Goal: Information Seeking & Learning: Learn about a topic

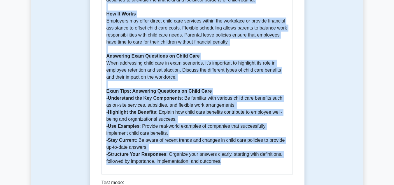
click at [233, 76] on p "Introduction Child care benefits are a crucial component of an organization's t…" at bounding box center [196, 35] width 181 height 259
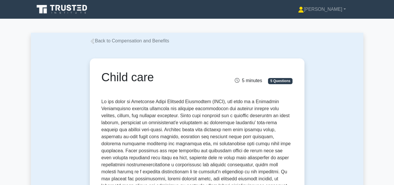
click at [93, 42] on icon at bounding box center [92, 40] width 5 height 5
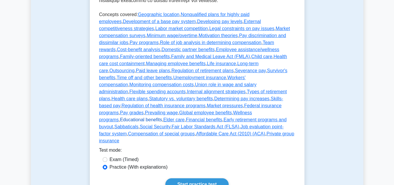
scroll to position [321, 0]
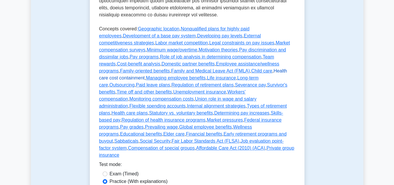
click at [177, 68] on link "Health care cost containment" at bounding box center [193, 74] width 188 height 12
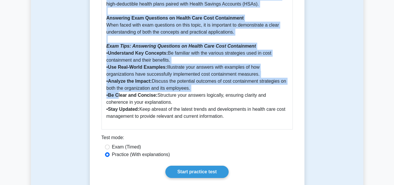
scroll to position [525, 0]
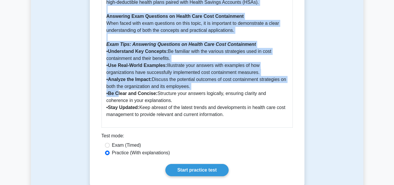
drag, startPoint x: 102, startPoint y: 76, endPoint x: 229, endPoint y: 114, distance: 132.0
copy div "Health care cost containment 5 minutes 5 Questions Health care cost containment…"
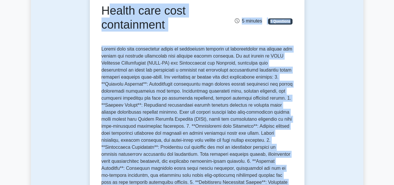
scroll to position [0, 0]
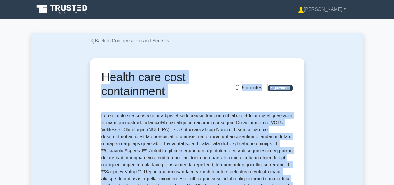
click at [93, 42] on icon at bounding box center [91, 40] width 3 height 5
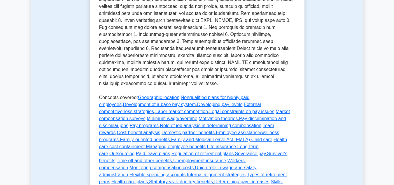
scroll to position [262, 0]
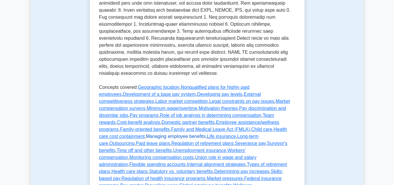
click at [206, 134] on link "Managing employee benefits" at bounding box center [176, 136] width 60 height 5
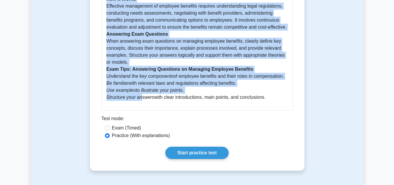
scroll to position [437, 0]
drag, startPoint x: 103, startPoint y: 76, endPoint x: 240, endPoint y: 99, distance: 138.6
copy div "Managing employee benefits 5 minutes 5 Questions Managing employee benefits is …"
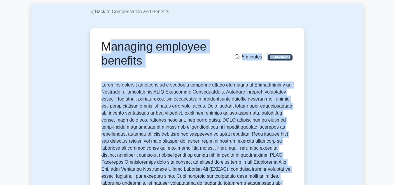
scroll to position [0, 0]
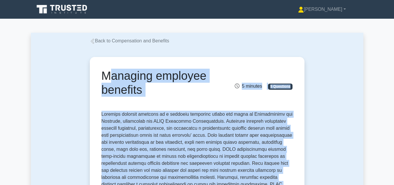
click at [174, 96] on h1 "Managing employee benefits" at bounding box center [163, 83] width 125 height 28
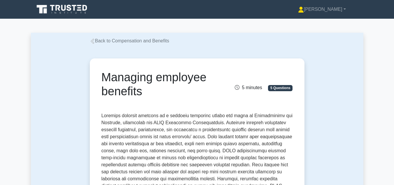
click at [93, 41] on icon at bounding box center [92, 40] width 5 height 5
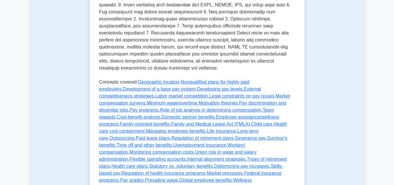
scroll to position [321, 0]
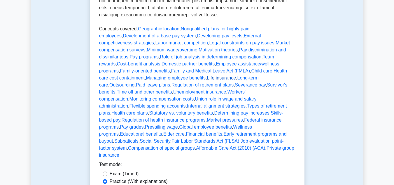
click at [236, 75] on link "Life insurance" at bounding box center [221, 77] width 29 height 5
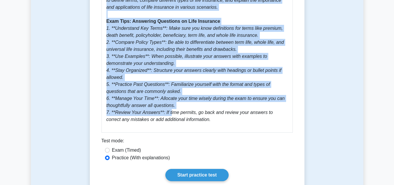
scroll to position [466, 0]
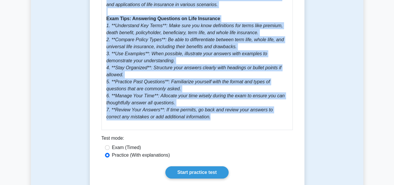
drag, startPoint x: 103, startPoint y: 75, endPoint x: 202, endPoint y: 115, distance: 107.5
copy div "Life insurance 5 minutes 5 Questions In the context of SHRM Certified Professio…"
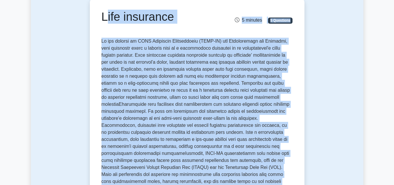
scroll to position [0, 0]
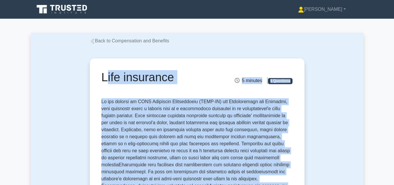
click at [93, 40] on icon at bounding box center [91, 40] width 3 height 5
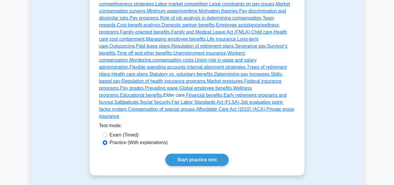
scroll to position [350, 0]
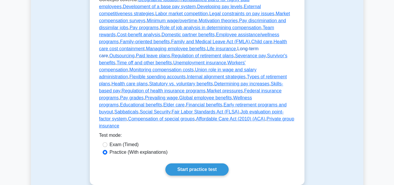
click at [131, 46] on link "Long-term care" at bounding box center [178, 52] width 159 height 12
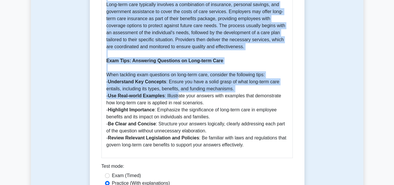
scroll to position [525, 0]
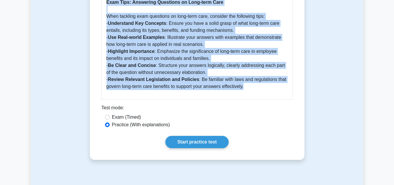
drag, startPoint x: 103, startPoint y: 74, endPoint x: 250, endPoint y: 88, distance: 148.5
copy div "Long-term care 5 minutes 5 Questions Long-term care encompasses a range of serv…"
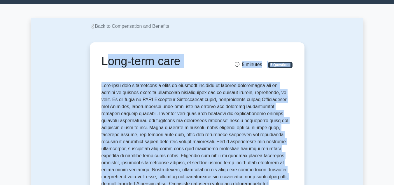
scroll to position [0, 0]
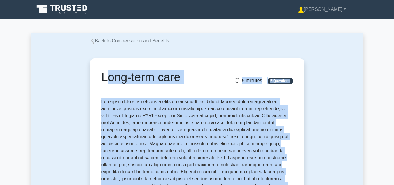
click at [93, 41] on icon at bounding box center [92, 40] width 5 height 5
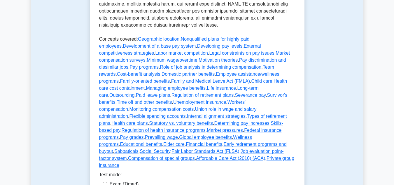
scroll to position [321, 0]
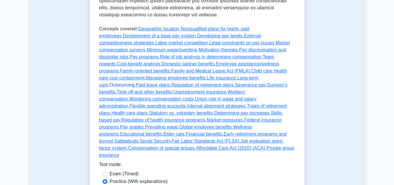
click at [134, 82] on link "Outsourcing" at bounding box center [121, 84] width 25 height 5
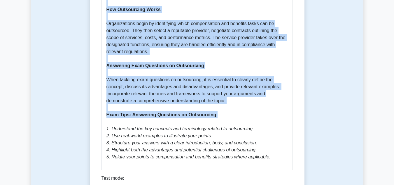
scroll to position [437, 0]
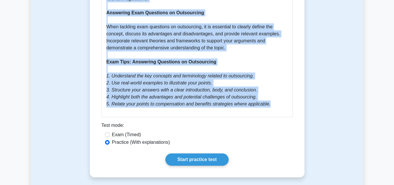
drag, startPoint x: 103, startPoint y: 74, endPoint x: 268, endPoint y: 106, distance: 168.8
copy div "Outsourcing 5 minutes 5 Questions Outsourcing in the context of SHRM Certified …"
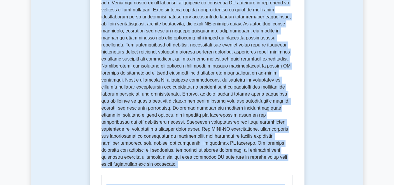
scroll to position [29, 0]
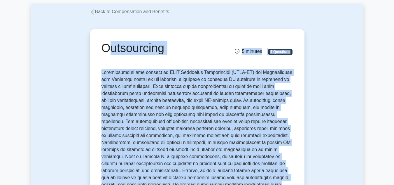
click at [93, 11] on icon at bounding box center [92, 11] width 5 height 5
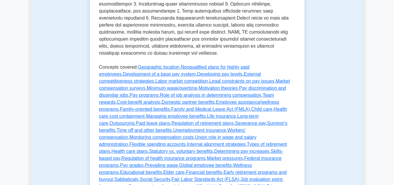
scroll to position [321, 0]
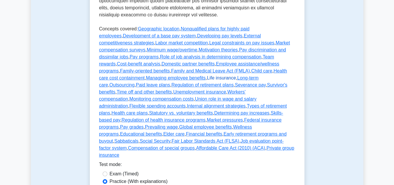
click at [236, 75] on link "Life insurance" at bounding box center [221, 77] width 29 height 5
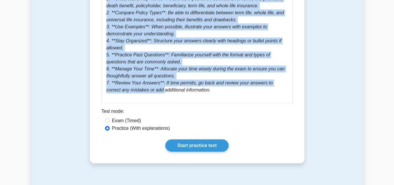
scroll to position [496, 0]
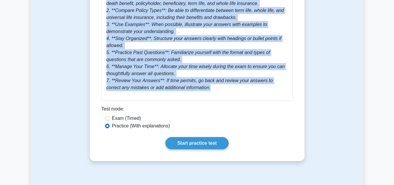
drag, startPoint x: 101, startPoint y: 77, endPoint x: 196, endPoint y: 97, distance: 97.9
copy div "Life insurance 5 minutes 5 Questions In the context of SHRM Certified Professio…"
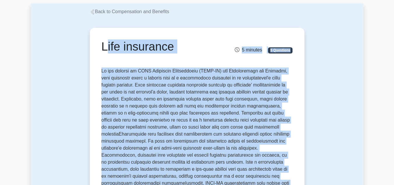
scroll to position [0, 0]
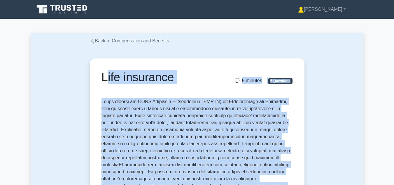
click at [95, 40] on link "Back to Compensation and Benefits" at bounding box center [129, 40] width 79 height 5
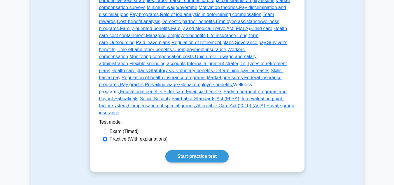
scroll to position [350, 0]
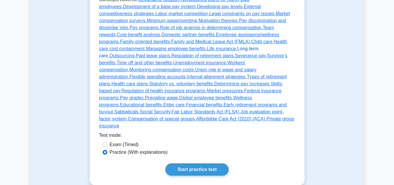
click at [134, 46] on link "Long-term care" at bounding box center [178, 52] width 159 height 12
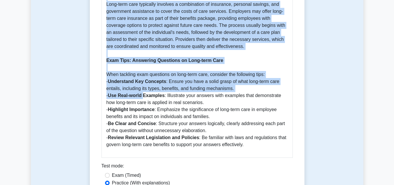
scroll to position [496, 0]
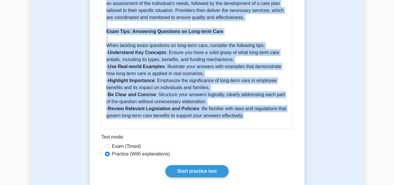
drag, startPoint x: 103, startPoint y: 74, endPoint x: 251, endPoint y: 122, distance: 155.4
copy div "Long-term care 5 minutes 5 Questions Long-term care encompasses a range of serv…"
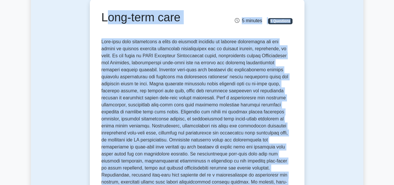
scroll to position [0, 0]
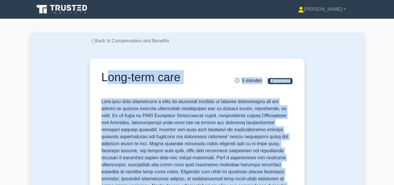
click at [94, 43] on icon at bounding box center [91, 40] width 3 height 5
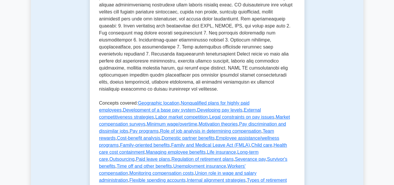
scroll to position [292, 0]
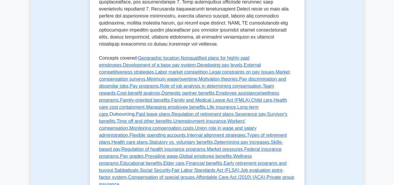
click at [134, 111] on link "Outsourcing" at bounding box center [121, 113] width 25 height 5
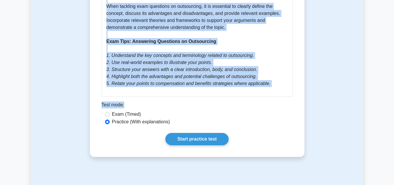
scroll to position [466, 0]
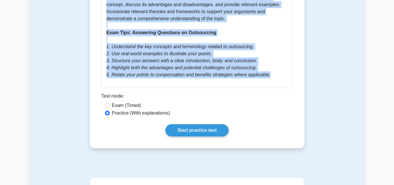
drag, startPoint x: 102, startPoint y: 46, endPoint x: 241, endPoint y: 76, distance: 141.6
copy div "Outsourcing 5 minutes 5 Questions Outsourcing in the context of SHRM Certified …"
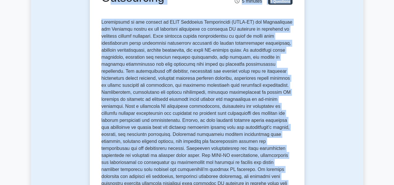
scroll to position [0, 0]
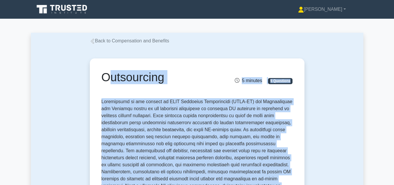
click at [92, 40] on icon at bounding box center [92, 40] width 5 height 5
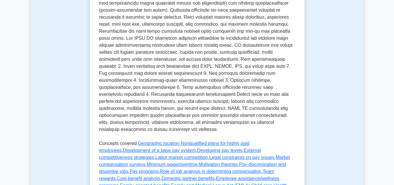
scroll to position [262, 0]
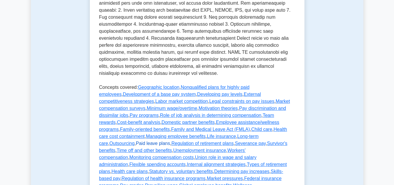
click at [170, 141] on link "Paid leave plans" at bounding box center [153, 143] width 34 height 5
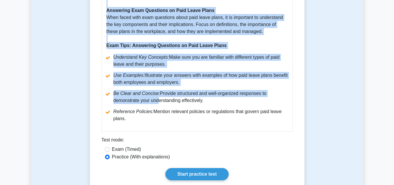
scroll to position [496, 0]
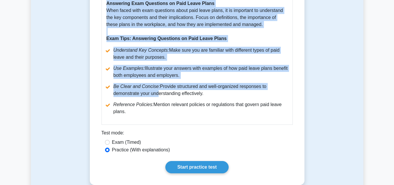
drag, startPoint x: 103, startPoint y: 75, endPoint x: 252, endPoint y: 115, distance: 153.6
copy div "Paid leave plans 5 minutes 5 Questions Paid leave plans are integral components…"
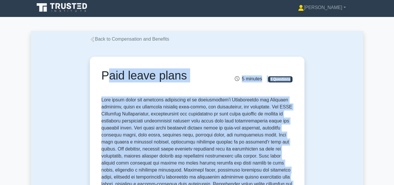
scroll to position [0, 0]
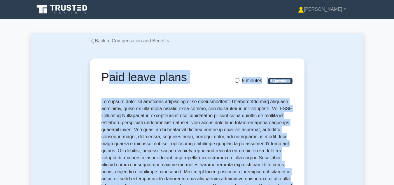
click at [93, 41] on icon at bounding box center [92, 40] width 5 height 5
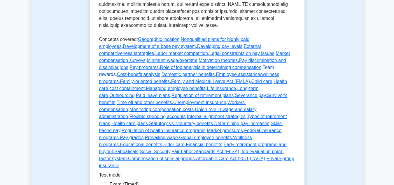
scroll to position [321, 0]
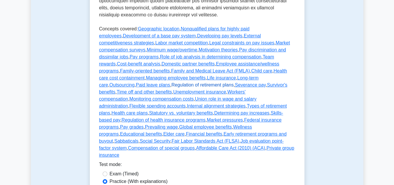
click at [221, 82] on link "Regulation of retirement plans" at bounding box center [202, 84] width 62 height 5
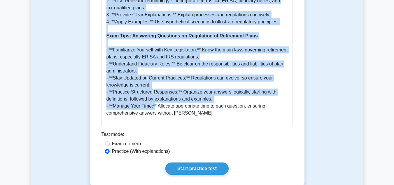
scroll to position [583, 0]
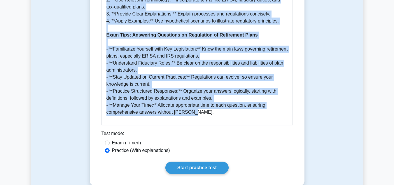
drag, startPoint x: 101, startPoint y: 74, endPoint x: 190, endPoint y: 108, distance: 94.7
copy div "Regulation of retirement plans 5 minutes 5 Questions Regulation of retirement p…"
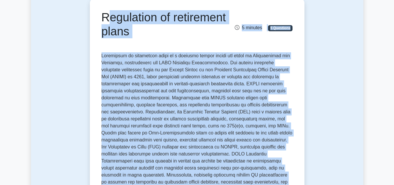
scroll to position [0, 0]
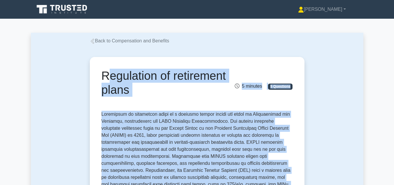
click at [210, 81] on h1 "Regulation of retirement plans" at bounding box center [163, 83] width 125 height 28
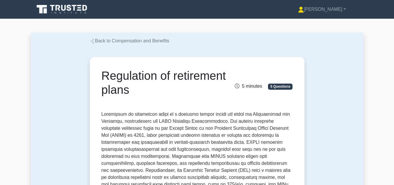
drag, startPoint x: 103, startPoint y: 75, endPoint x: 187, endPoint y: 92, distance: 86.2
click at [187, 92] on h1 "Regulation of retirement plans" at bounding box center [163, 83] width 125 height 28
copy h1 "Regulation of retirement plans"
click at [214, 82] on h1 "Regulation of retirement plans" at bounding box center [163, 83] width 125 height 28
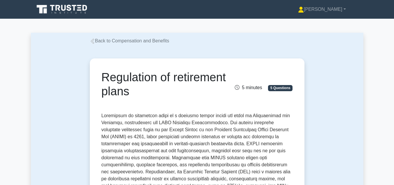
click at [93, 43] on icon at bounding box center [92, 40] width 5 height 5
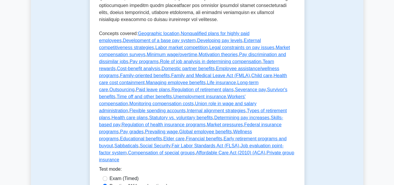
scroll to position [321, 0]
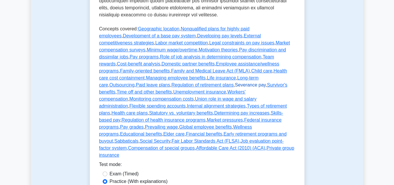
click at [266, 82] on link "Severance pay" at bounding box center [250, 84] width 31 height 5
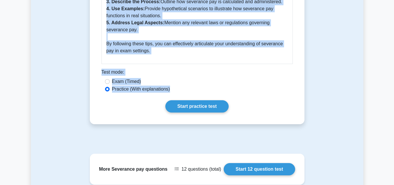
scroll to position [583, 0]
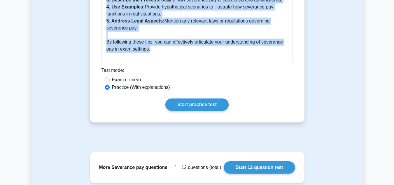
drag, startPoint x: 103, startPoint y: 76, endPoint x: 153, endPoint y: 44, distance: 59.0
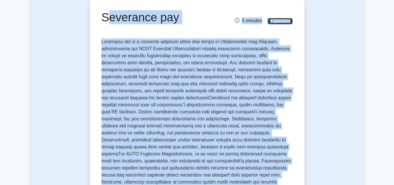
scroll to position [0, 0]
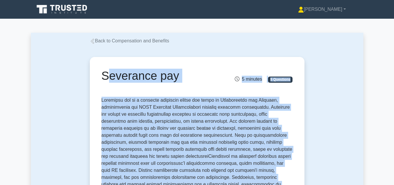
click at [129, 88] on div "Severance pay 5 minutes 5 Questions" at bounding box center [196, 80] width 191 height 23
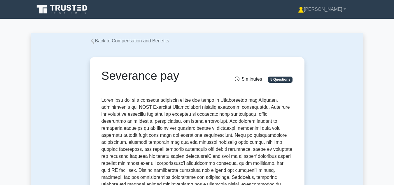
drag, startPoint x: 103, startPoint y: 75, endPoint x: 176, endPoint y: 76, distance: 73.5
click at [176, 76] on h1 "Severance pay" at bounding box center [163, 76] width 125 height 14
copy h1 "Severance pay"
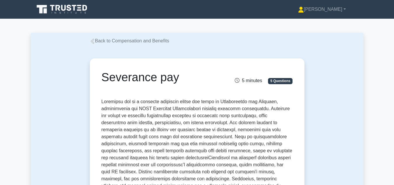
click at [92, 41] on icon at bounding box center [91, 40] width 3 height 5
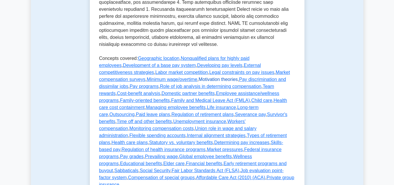
scroll to position [292, 0]
click at [126, 111] on link "Survivor's benefits" at bounding box center [193, 117] width 188 height 12
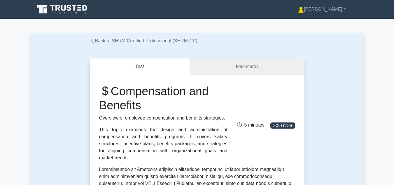
drag, startPoint x: 92, startPoint y: 42, endPoint x: 95, endPoint y: 44, distance: 3.9
click at [92, 42] on icon at bounding box center [92, 40] width 5 height 5
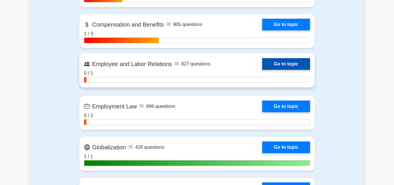
scroll to position [321, 0]
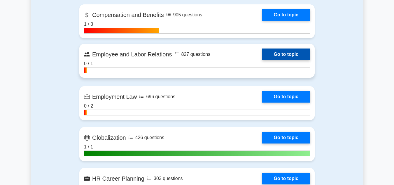
click at [262, 57] on link "Go to topic" at bounding box center [286, 54] width 48 height 12
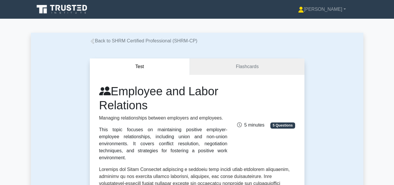
click at [92, 41] on icon at bounding box center [91, 40] width 3 height 5
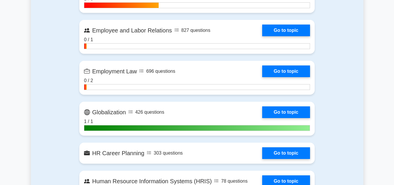
scroll to position [350, 0]
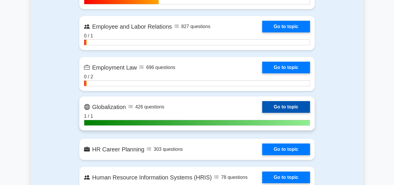
click at [262, 110] on link "Go to topic" at bounding box center [286, 107] width 48 height 12
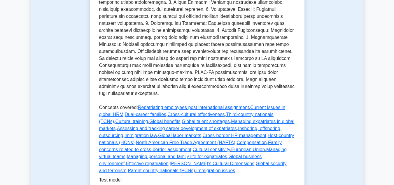
scroll to position [262, 0]
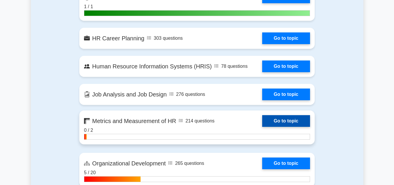
scroll to position [466, 0]
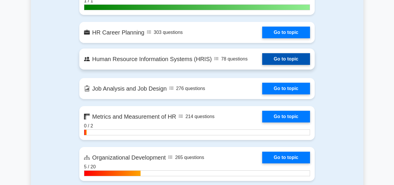
click at [262, 60] on link "Go to topic" at bounding box center [286, 59] width 48 height 12
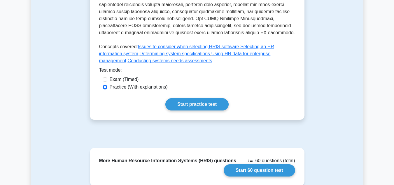
scroll to position [321, 0]
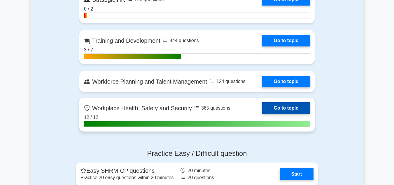
scroll to position [728, 0]
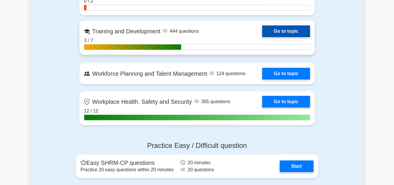
click at [262, 33] on link "Go to topic" at bounding box center [286, 31] width 48 height 12
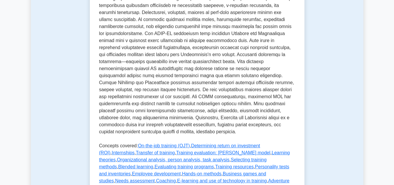
scroll to position [292, 0]
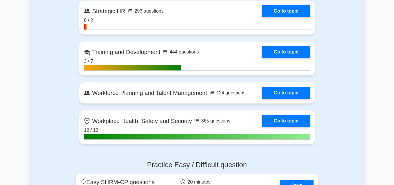
scroll to position [699, 0]
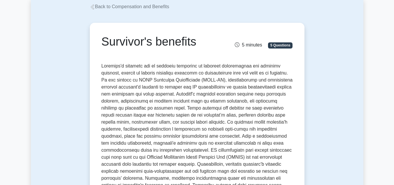
scroll to position [58, 0]
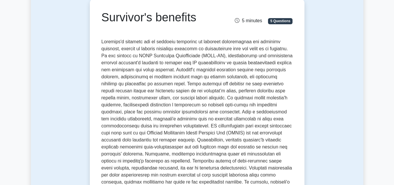
click at [137, 33] on div "Survivor's benefits 5 minutes 5 Questions" at bounding box center [196, 21] width 191 height 23
click at [102, 22] on h1 "Survivor's benefits" at bounding box center [163, 17] width 125 height 14
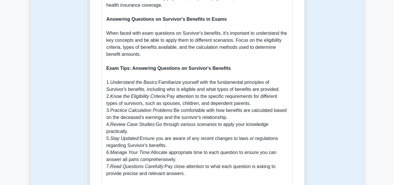
scroll to position [496, 0]
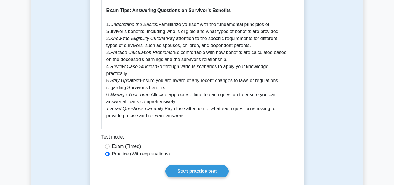
drag, startPoint x: 102, startPoint y: 17, endPoint x: 187, endPoint y: 115, distance: 129.4
copy div "Survivor's benefits 5 minutes 5 Questions Survivor's benefits are an integral c…"
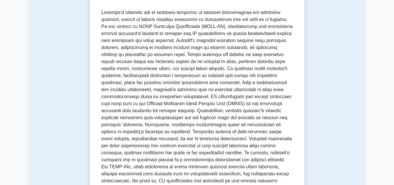
scroll to position [0, 0]
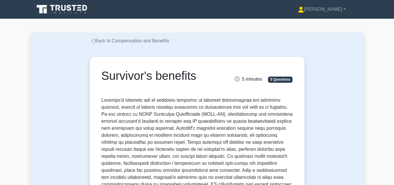
click at [124, 84] on div "Survivor's benefits" at bounding box center [164, 77] width 132 height 16
drag, startPoint x: 103, startPoint y: 75, endPoint x: 193, endPoint y: 78, distance: 90.1
click at [199, 79] on h1 "Survivor's benefits" at bounding box center [163, 76] width 125 height 14
copy h1 "Survivor's benefits"
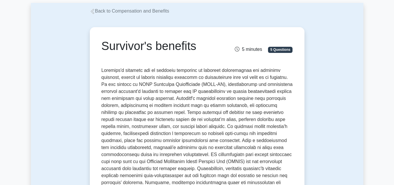
scroll to position [58, 0]
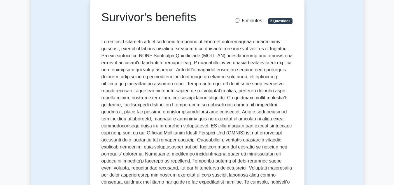
click at [191, 33] on div "Survivor's benefits 5 minutes 5 Questions" at bounding box center [196, 21] width 191 height 23
